Goal: Task Accomplishment & Management: Manage account settings

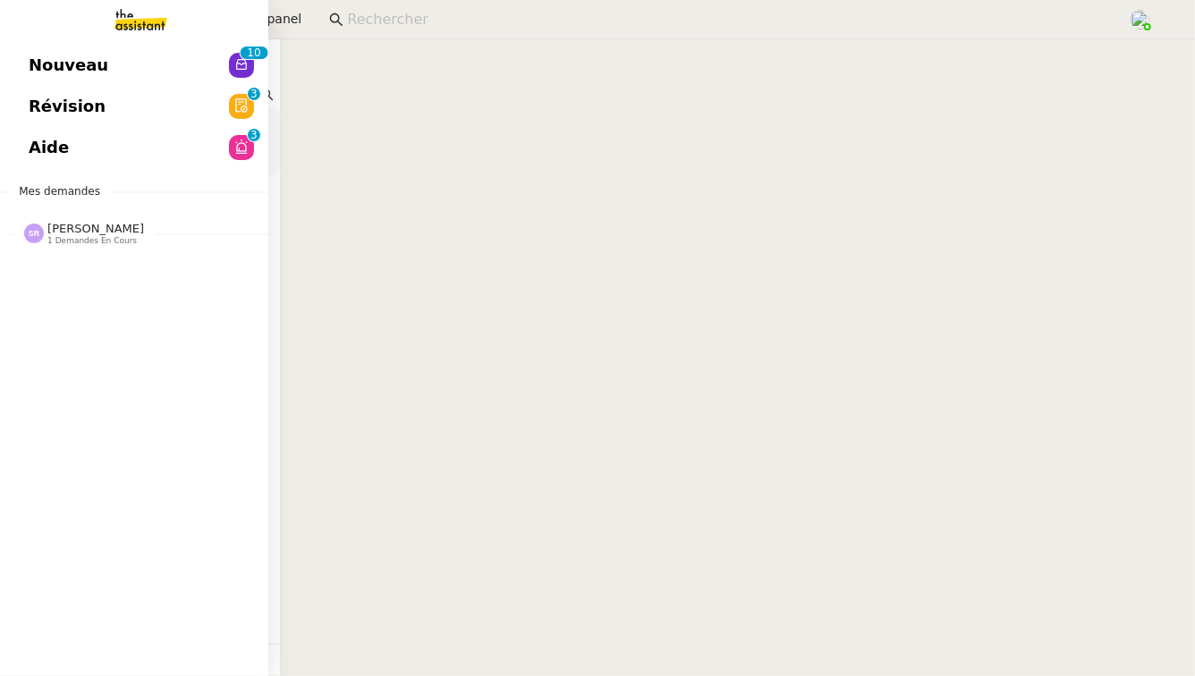
click at [83, 237] on span "1 demandes en cours" at bounding box center [91, 241] width 89 height 10
click at [210, 63] on link "Nouveau 0 1 2 3 4 5 6 7 8 9 0 1 2 3 4 5 6 7 8 9" at bounding box center [134, 65] width 268 height 41
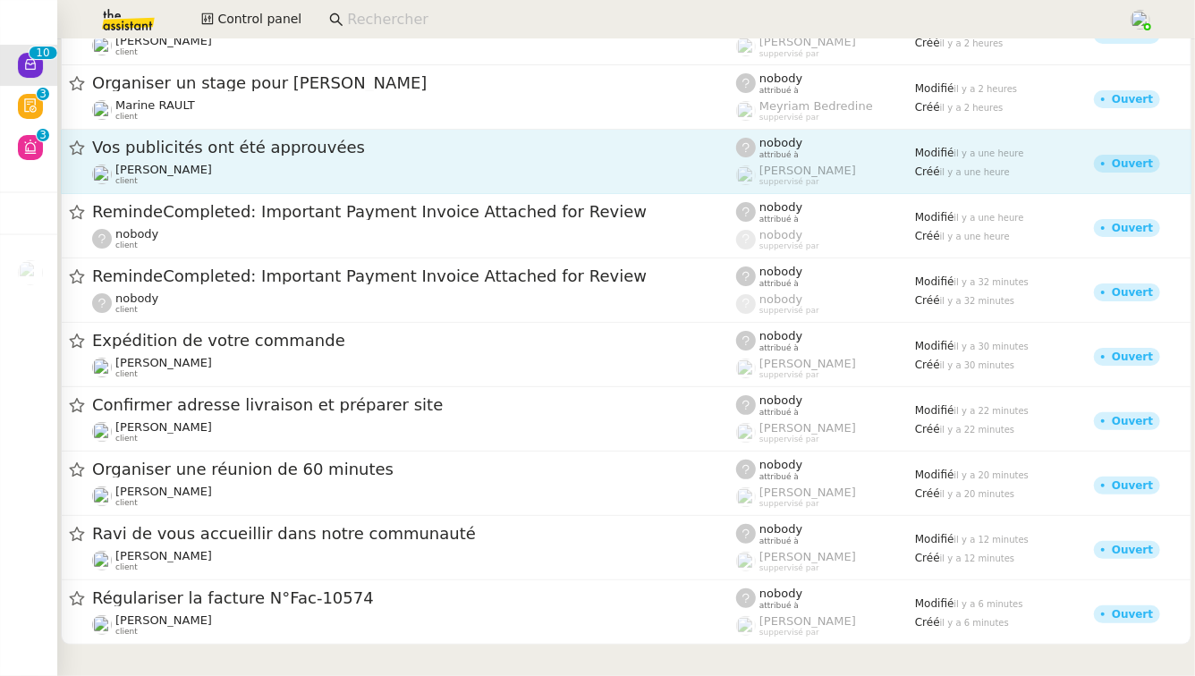
scroll to position [42, 0]
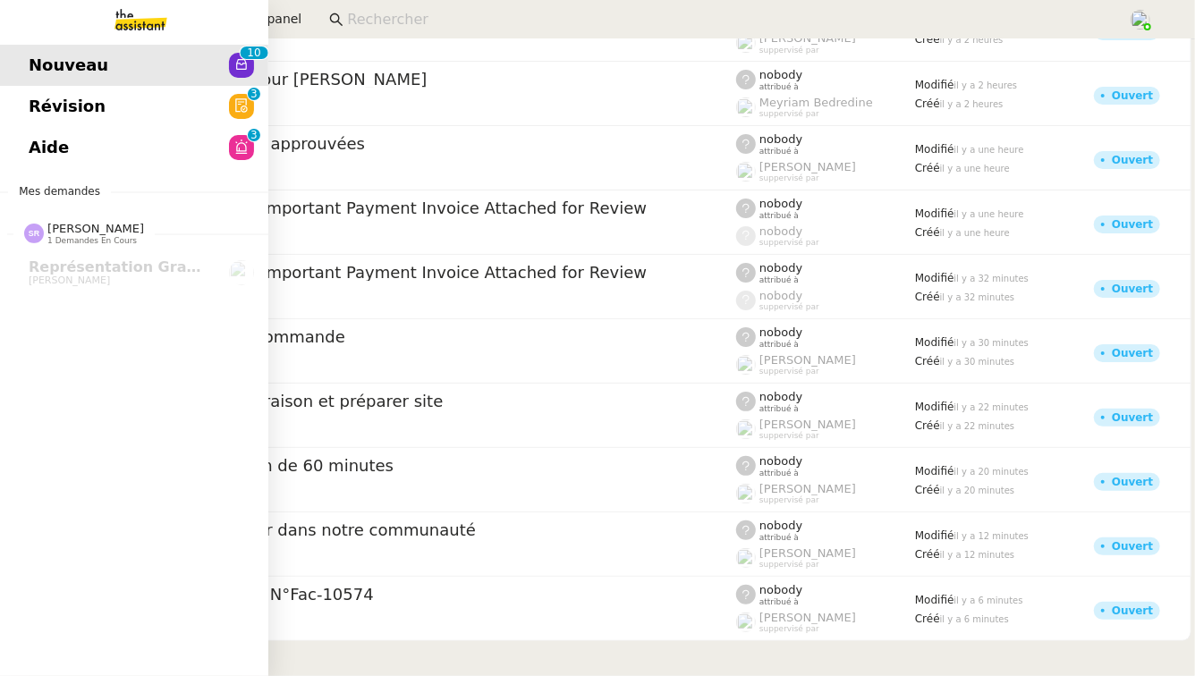
click at [85, 104] on span "Révision" at bounding box center [67, 106] width 77 height 27
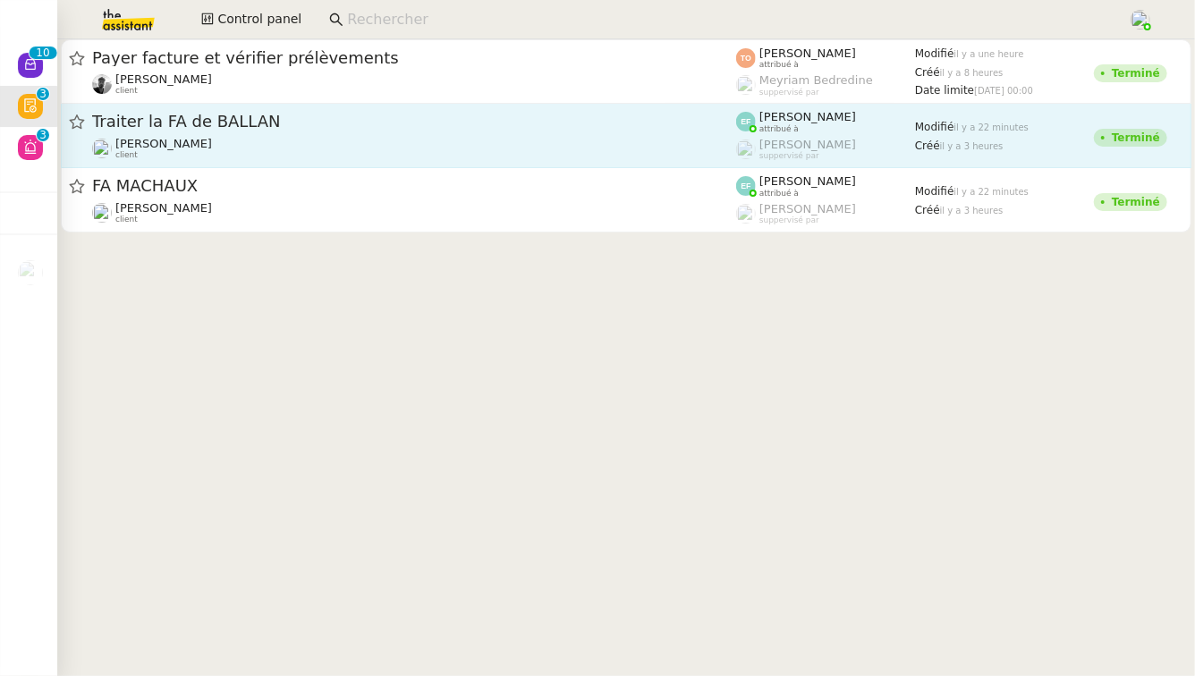
click at [394, 139] on div "[PERSON_NAME] client" at bounding box center [414, 148] width 644 height 23
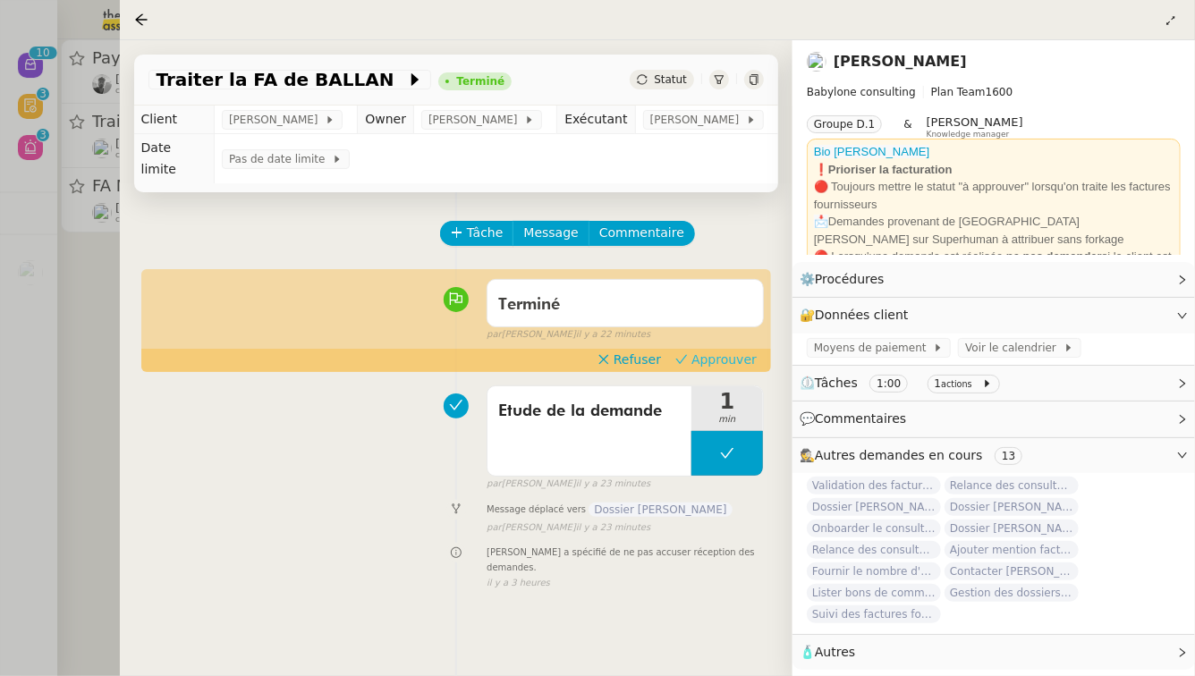
click at [729, 351] on span "Approuver" at bounding box center [723, 360] width 65 height 18
click at [0, 348] on div at bounding box center [597, 338] width 1195 height 676
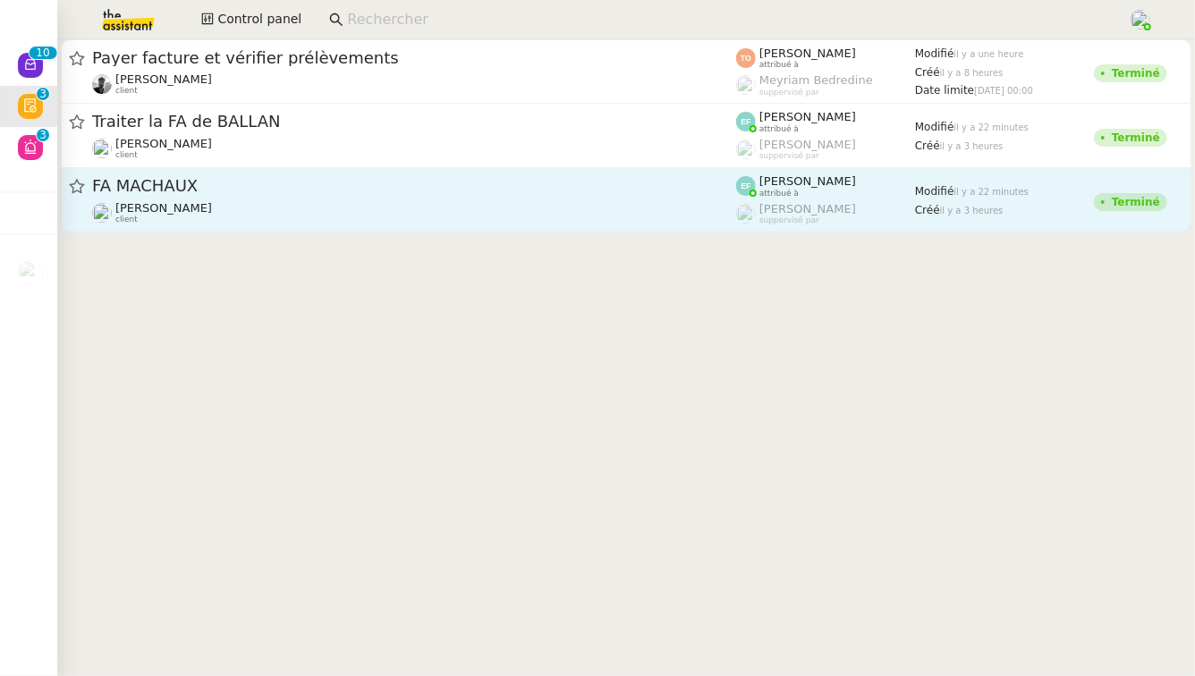
click at [381, 179] on span "FA MACHAUX" at bounding box center [414, 186] width 644 height 16
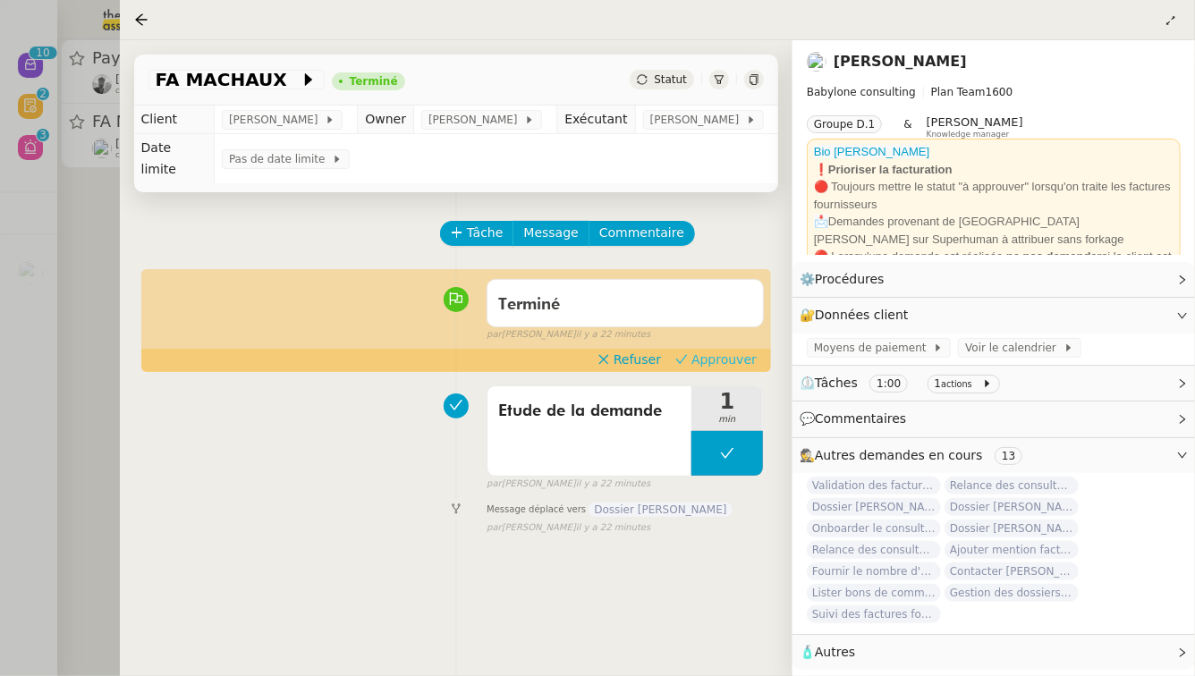
click at [715, 351] on span "Approuver" at bounding box center [723, 360] width 65 height 18
click at [81, 262] on div at bounding box center [597, 338] width 1195 height 676
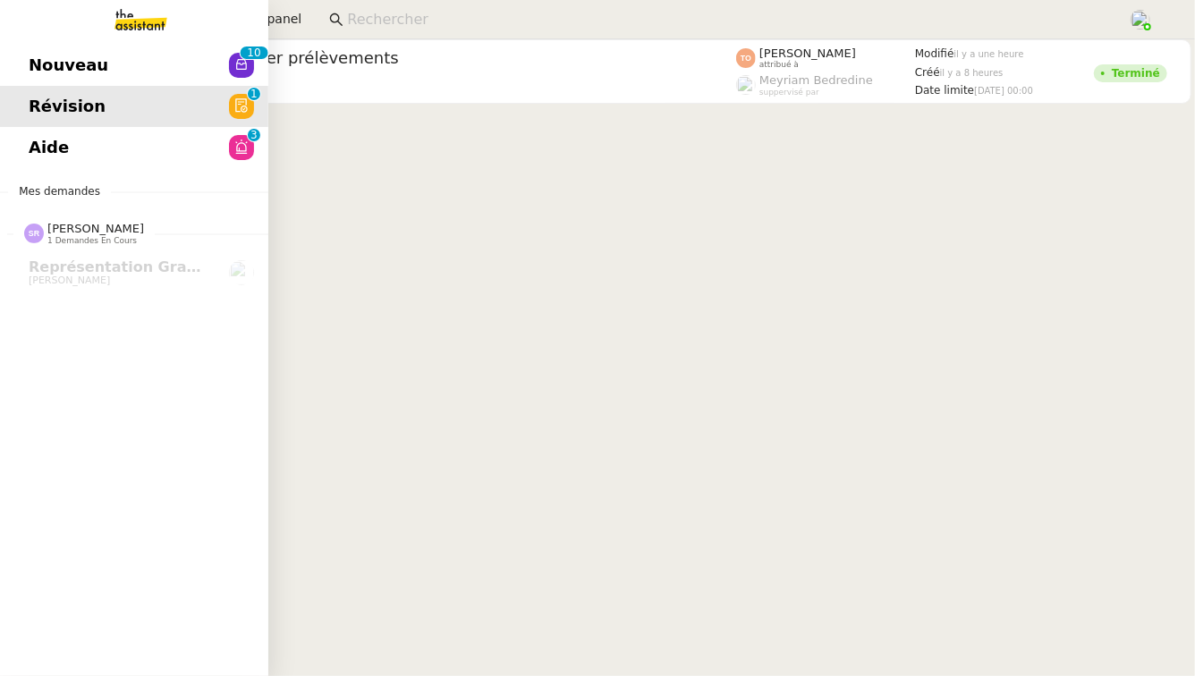
click at [41, 147] on span "Aide" at bounding box center [49, 147] width 40 height 27
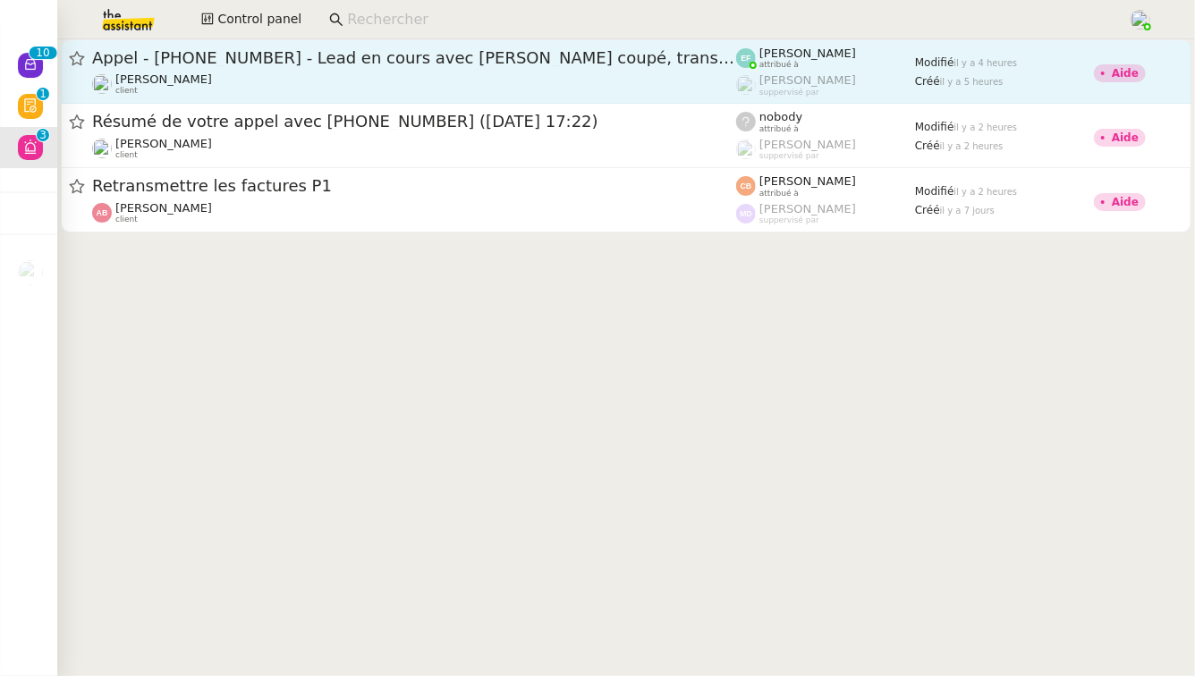
click at [425, 60] on span "Appel - [PHONE_NUMBER] - Lead en cours avec [PERSON_NAME] coupé, transféré" at bounding box center [414, 58] width 644 height 16
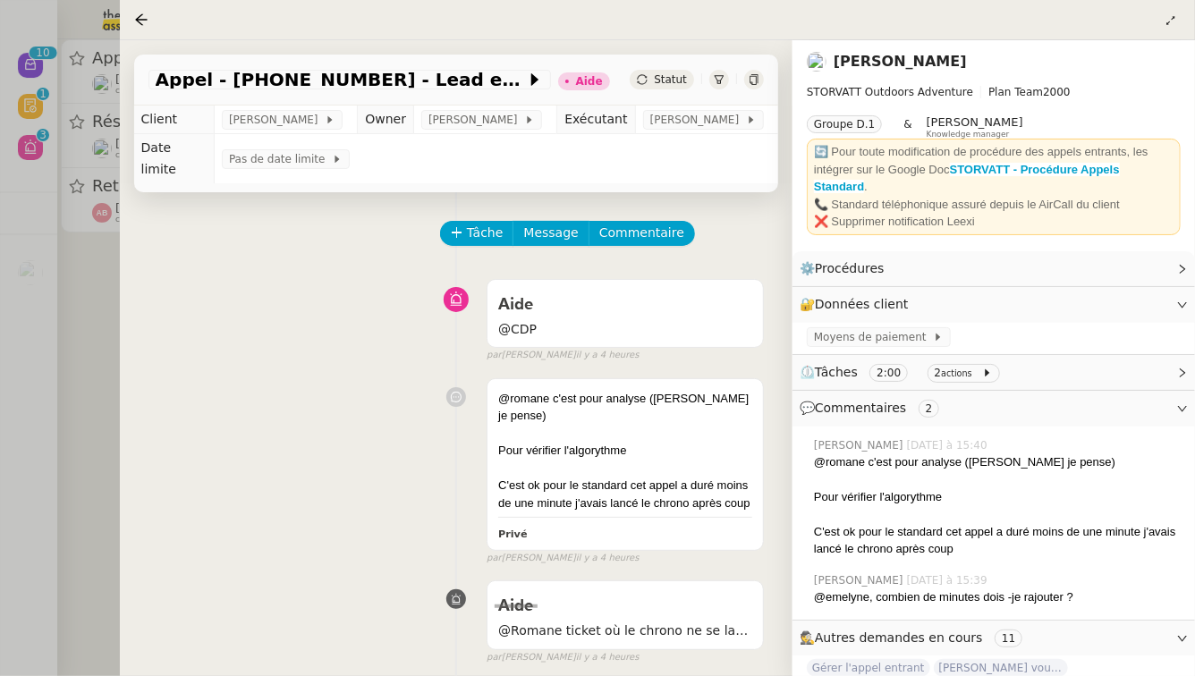
click at [48, 426] on div at bounding box center [597, 338] width 1195 height 676
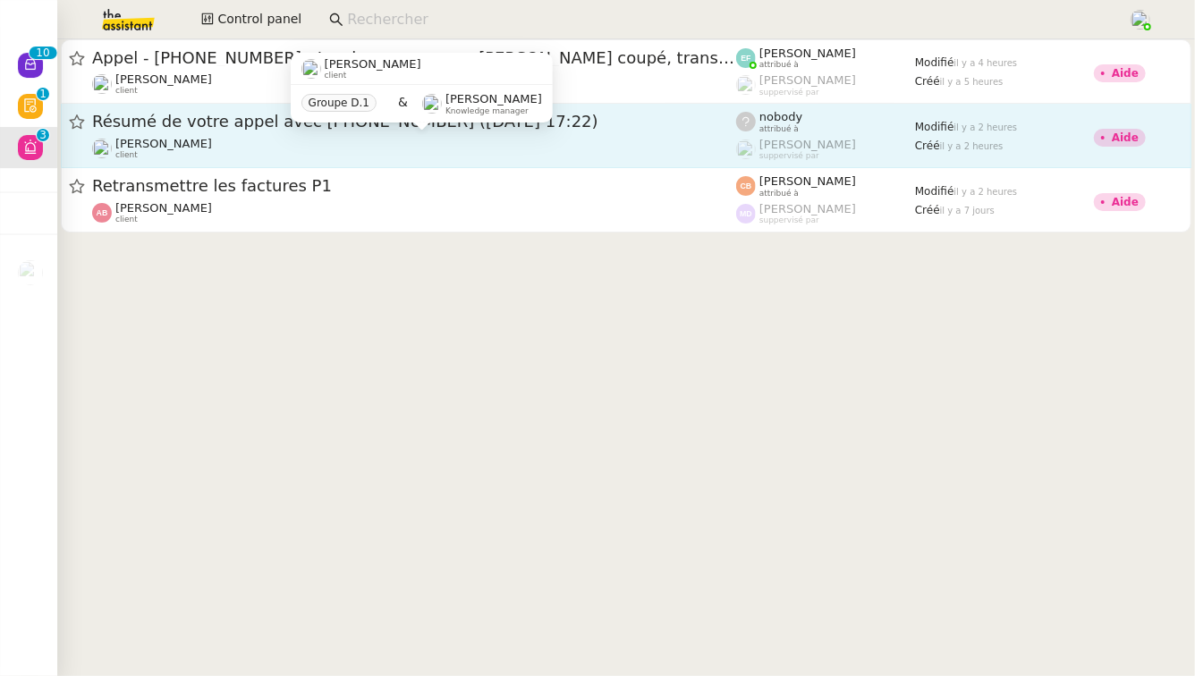
click at [436, 139] on div "[PERSON_NAME] client" at bounding box center [414, 148] width 644 height 23
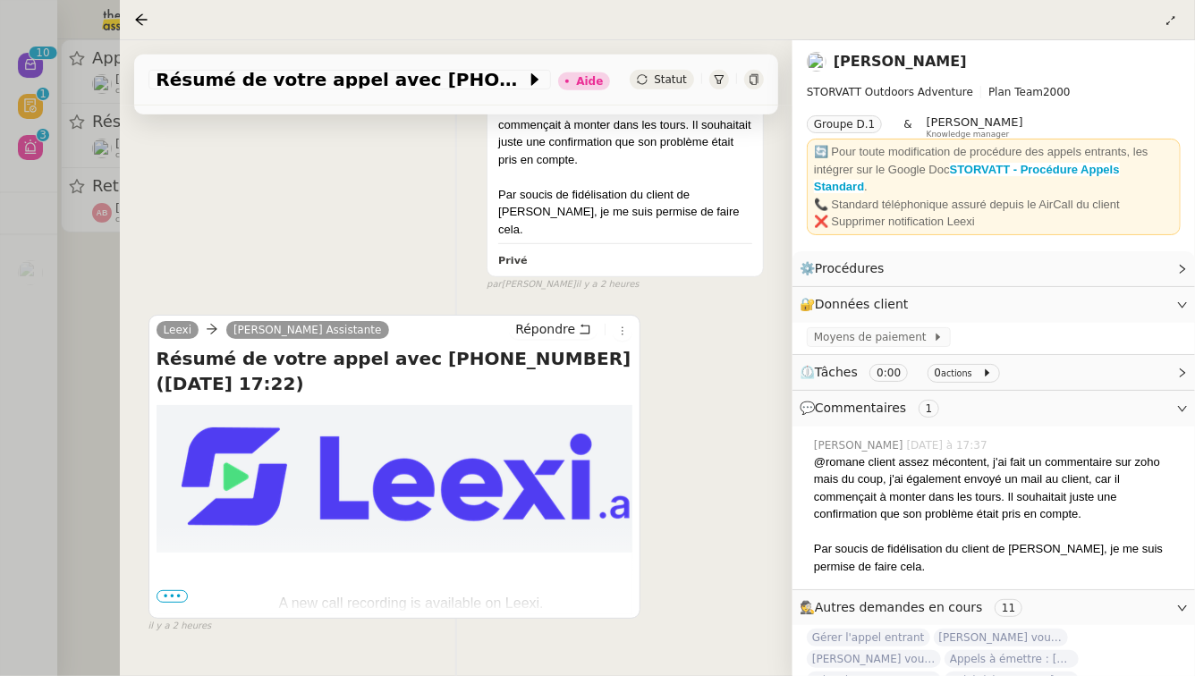
scroll to position [402, 0]
click at [106, 395] on div at bounding box center [597, 338] width 1195 height 676
